Goal: Navigation & Orientation: Find specific page/section

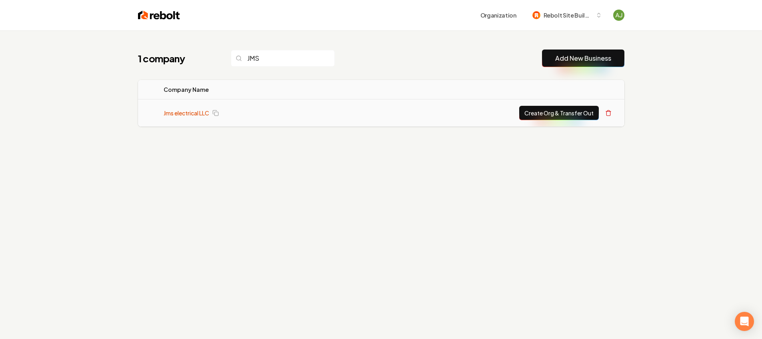
type input "JMS"
click at [184, 114] on link "Jms electrical LLC" at bounding box center [187, 113] width 46 height 8
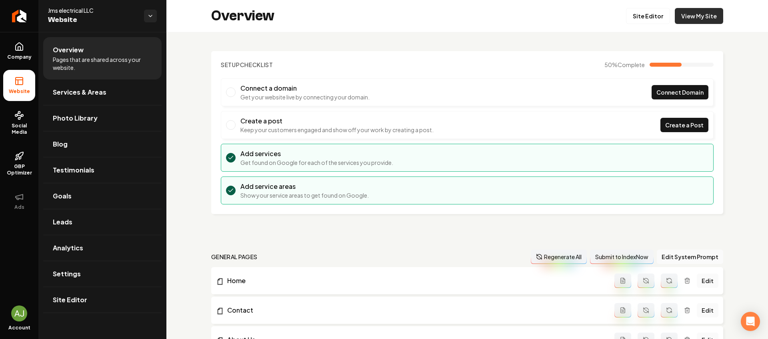
click at [688, 14] on link "View My Site" at bounding box center [698, 16] width 48 height 16
click at [26, 17] on link "Return to dashboard" at bounding box center [19, 16] width 38 height 32
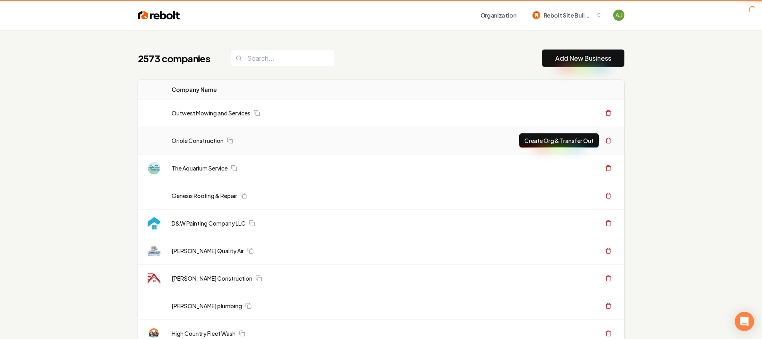
click at [383, 127] on td "Oriole Construction" at bounding box center [333, 141] width 336 height 28
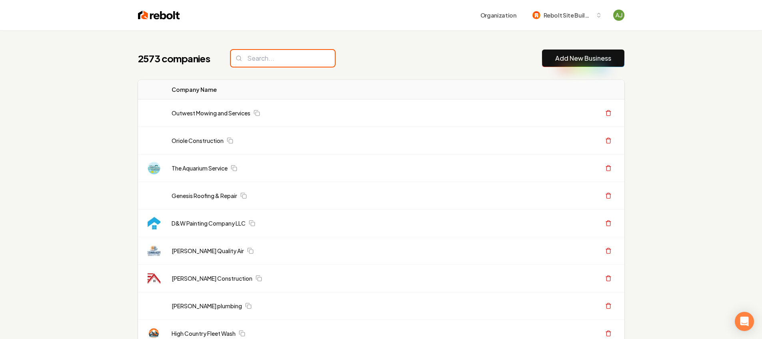
click at [265, 53] on input "search" at bounding box center [283, 58] width 104 height 17
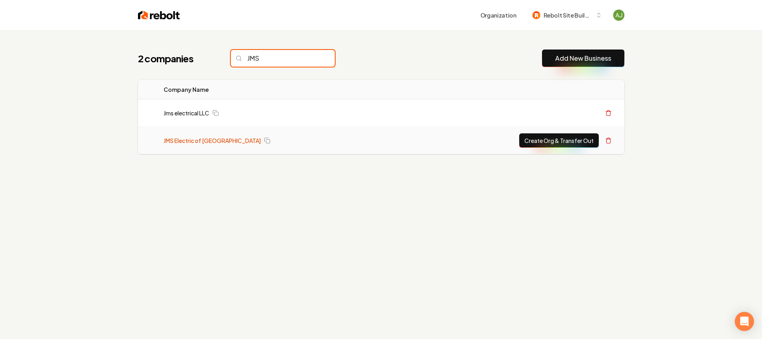
type input "JMS"
click at [209, 140] on link "JMS Electric of [GEOGRAPHIC_DATA]" at bounding box center [212, 141] width 97 height 8
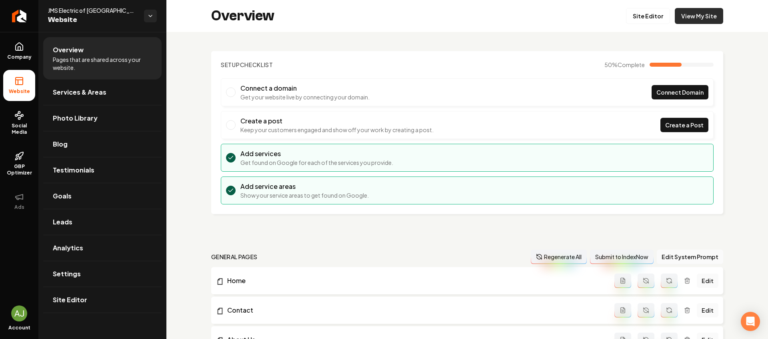
click at [685, 20] on link "View My Site" at bounding box center [698, 16] width 48 height 16
